Goal: Navigation & Orientation: Find specific page/section

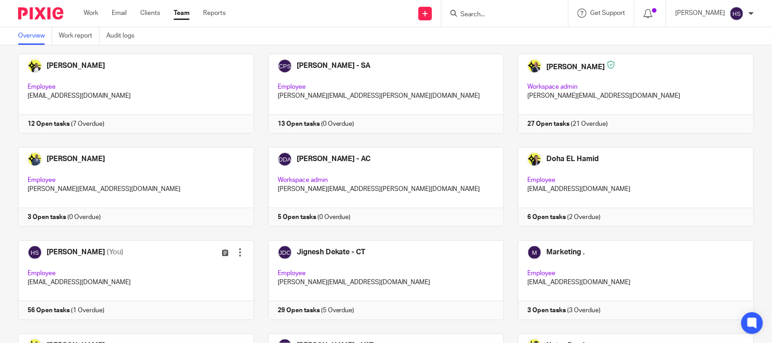
scroll to position [226, 0]
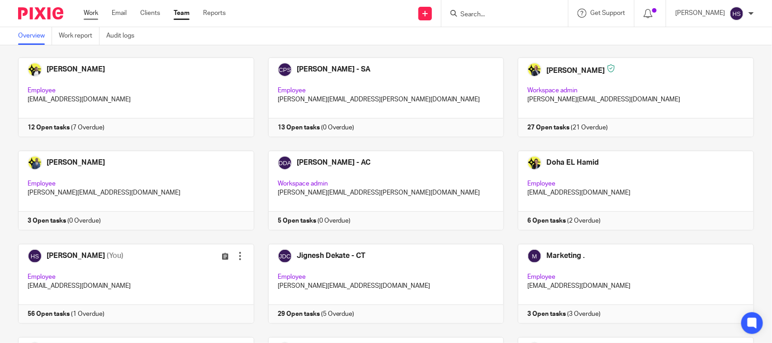
click at [85, 14] on link "Work" at bounding box center [91, 13] width 14 height 9
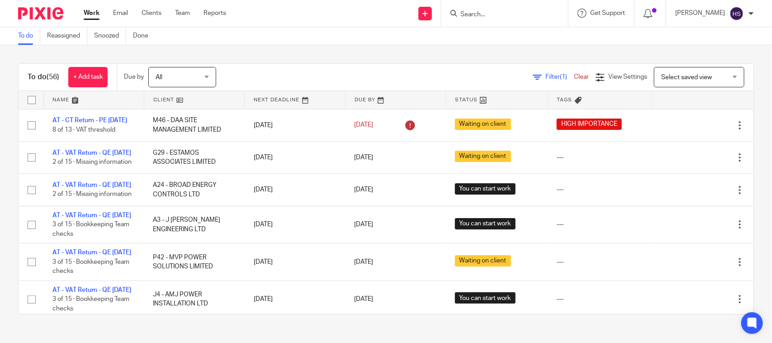
drag, startPoint x: 352, startPoint y: 247, endPoint x: 382, endPoint y: -22, distance: 271.4
click at [302, 77] on div "Filter (1) Clear View Settings View Settings (1) Filters Clear Save Manage save…" at bounding box center [493, 77] width 522 height 20
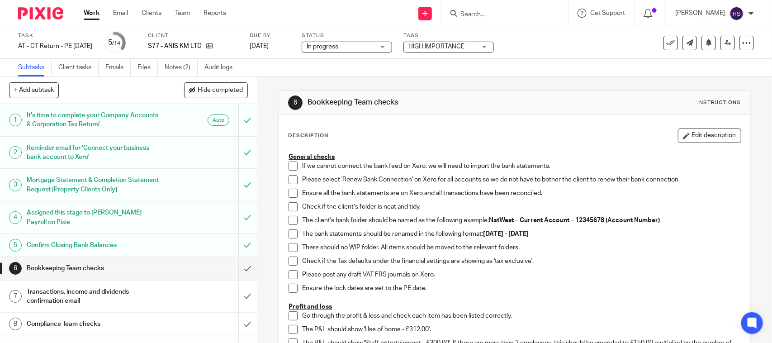
click at [200, 67] on ul "Subtasks Client tasks Emails Files Notes (2) Audit logs" at bounding box center [132, 68] width 228 height 18
click at [230, 47] on div "S77 - ANIS KM LTD" at bounding box center [193, 46] width 90 height 9
click at [213, 46] on icon at bounding box center [209, 46] width 7 height 7
